Goal: Check status

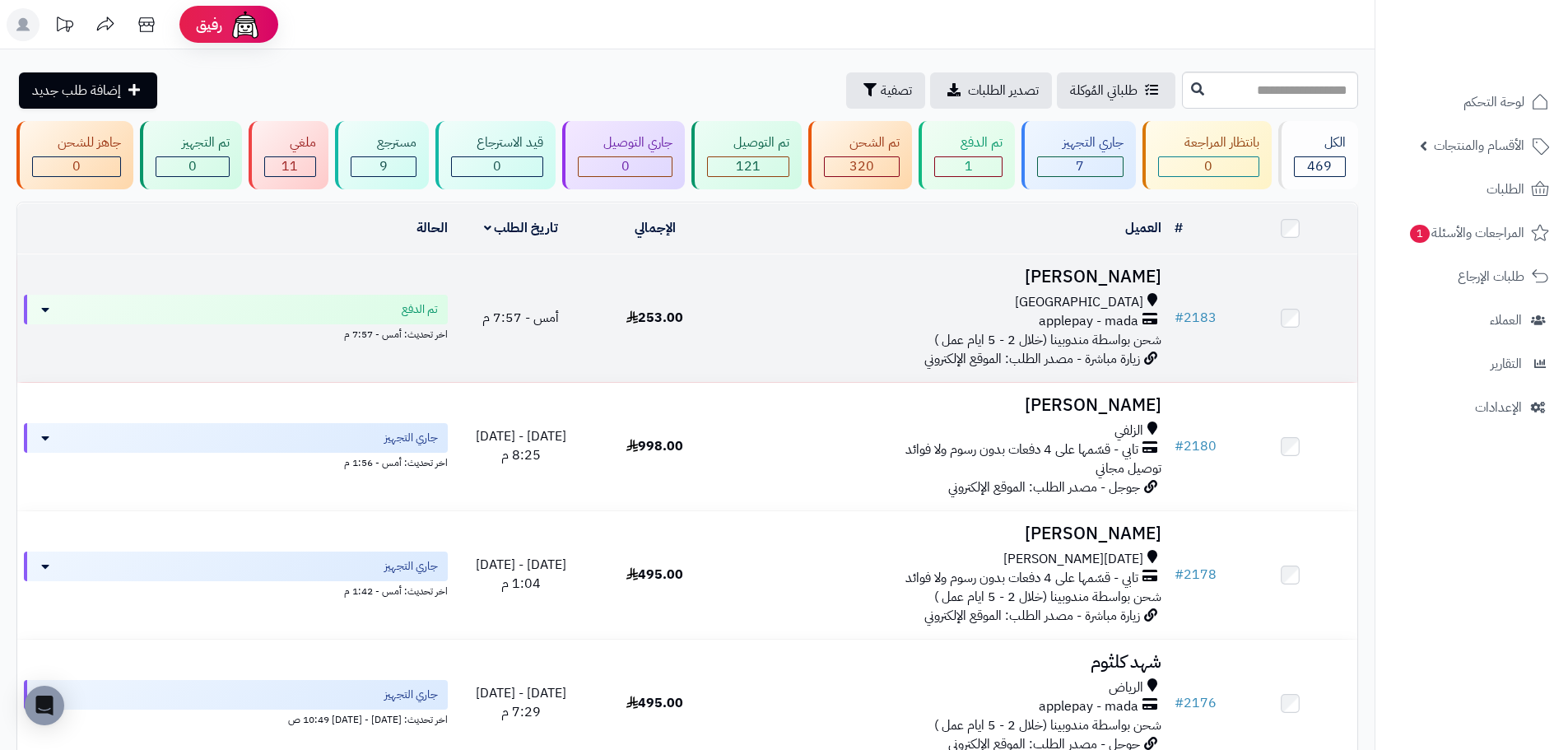
click at [622, 339] on td "253.00" at bounding box center [654, 318] width 134 height 128
